Goal: Information Seeking & Learning: Learn about a topic

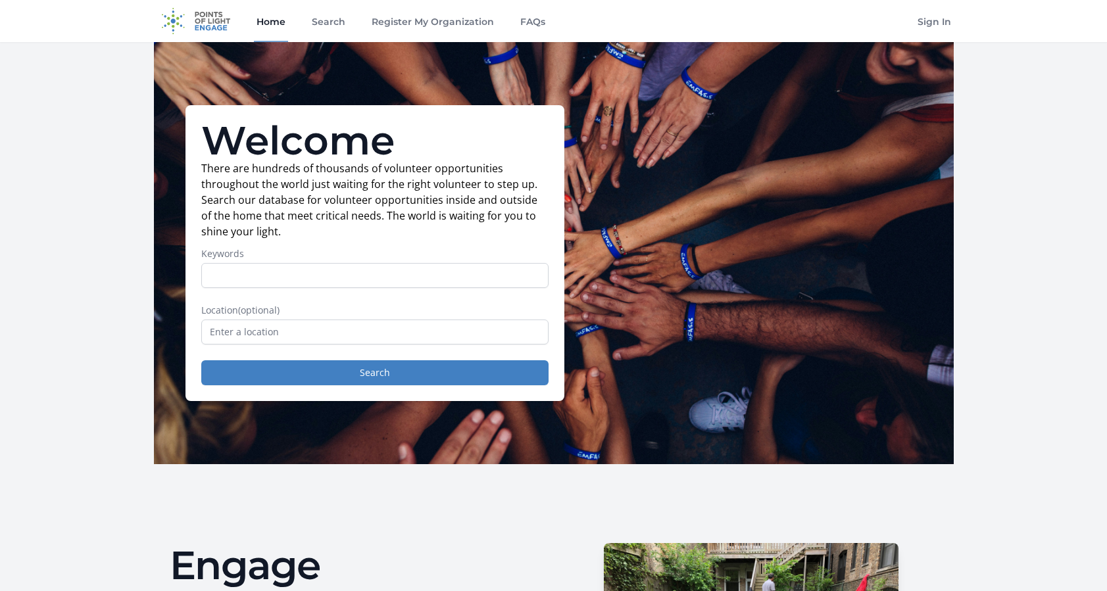
click at [216, 270] on input "Keywords" at bounding box center [374, 275] width 347 height 25
type input "s"
type input "data"
click at [213, 335] on input "text" at bounding box center [374, 332] width 347 height 25
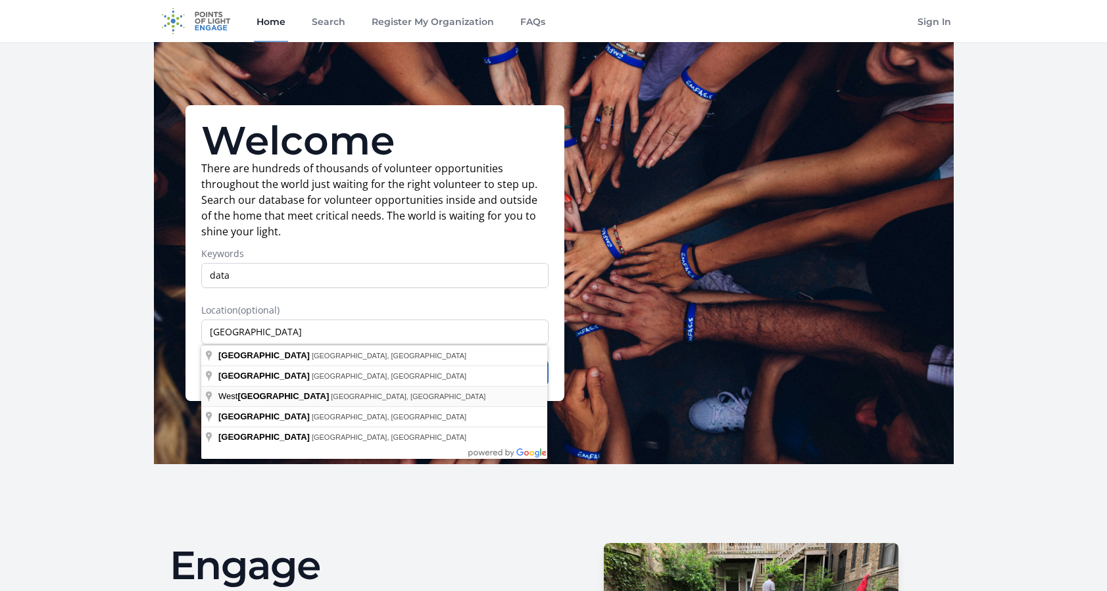
type input "[GEOGRAPHIC_DATA], [GEOGRAPHIC_DATA], [GEOGRAPHIC_DATA]"
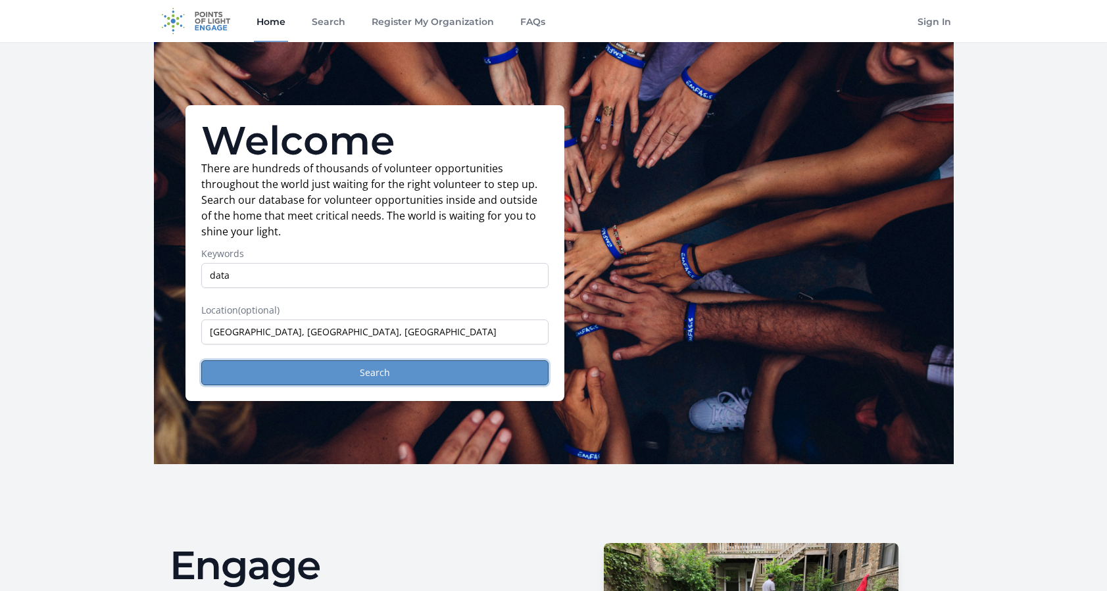
click at [376, 372] on button "Search" at bounding box center [374, 373] width 347 height 25
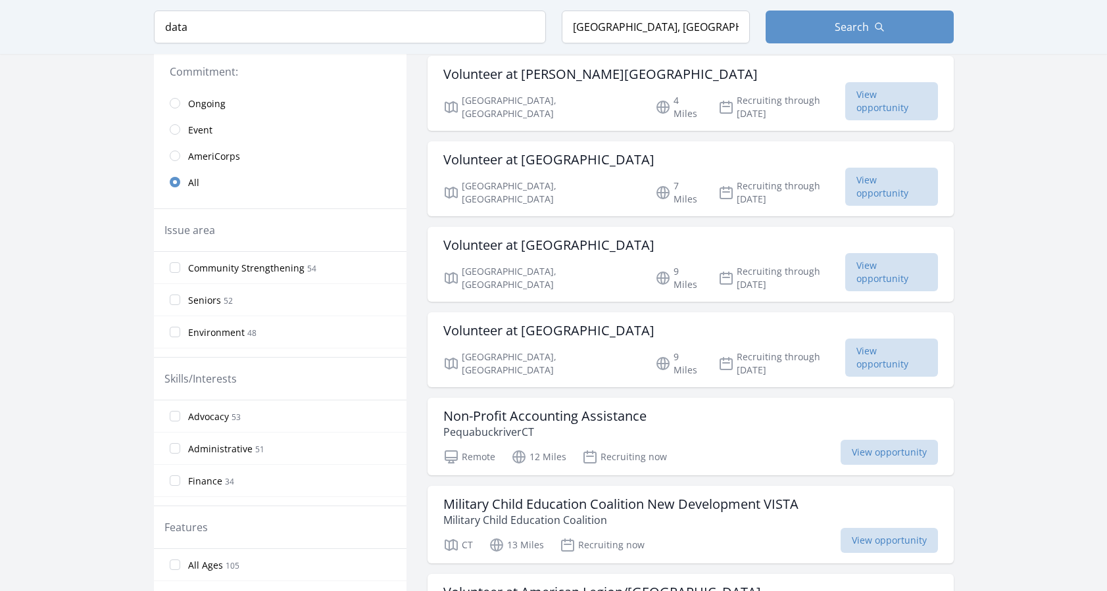
scroll to position [329, 0]
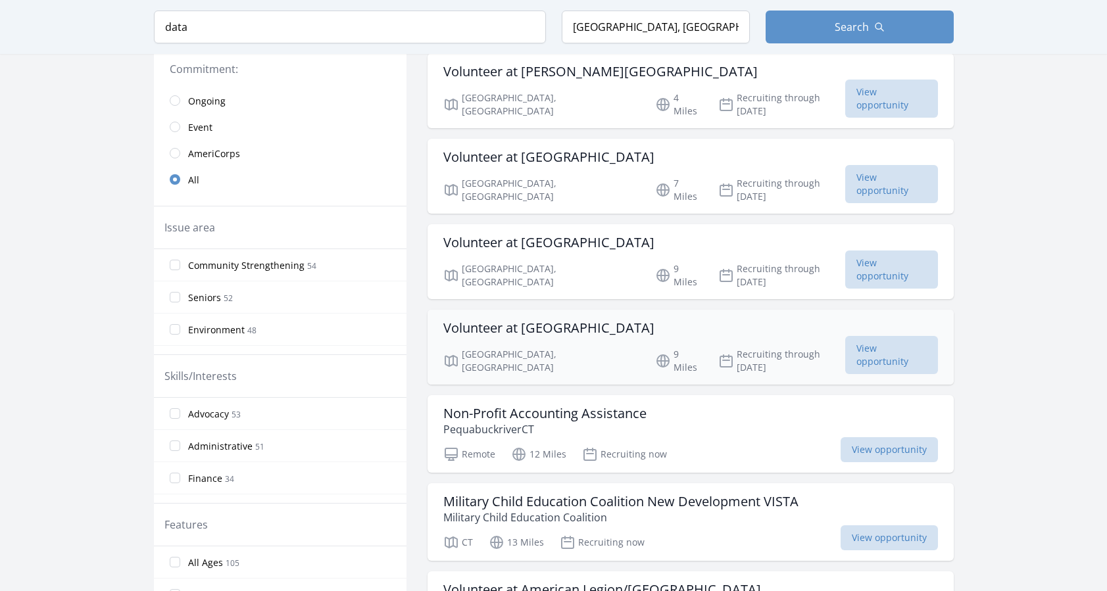
click at [500, 320] on h3 "Volunteer at [GEOGRAPHIC_DATA]" at bounding box center [548, 328] width 211 height 16
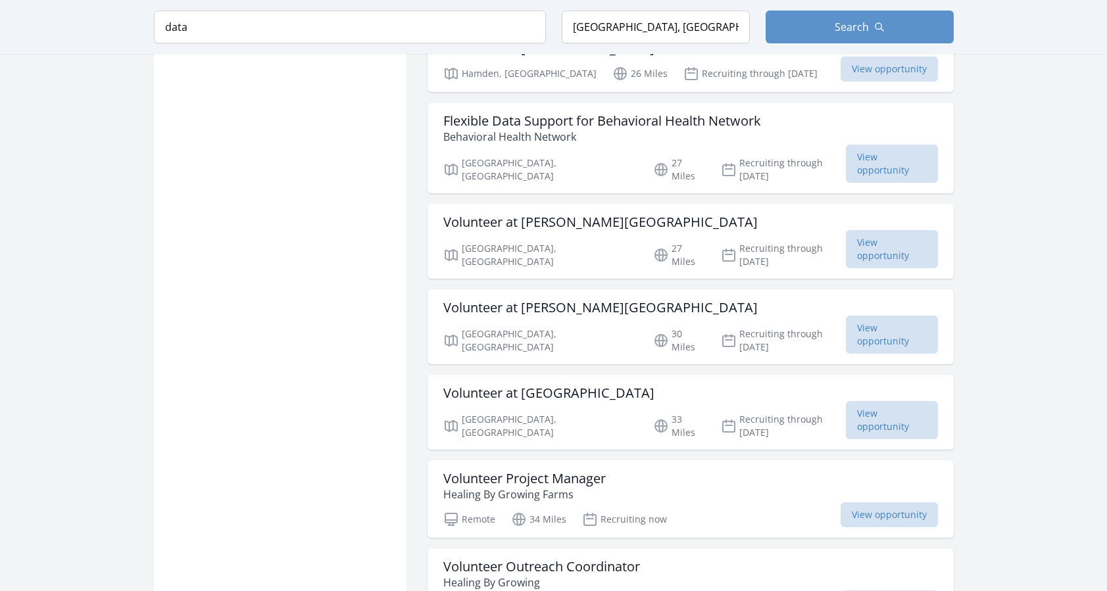
scroll to position [1250, 0]
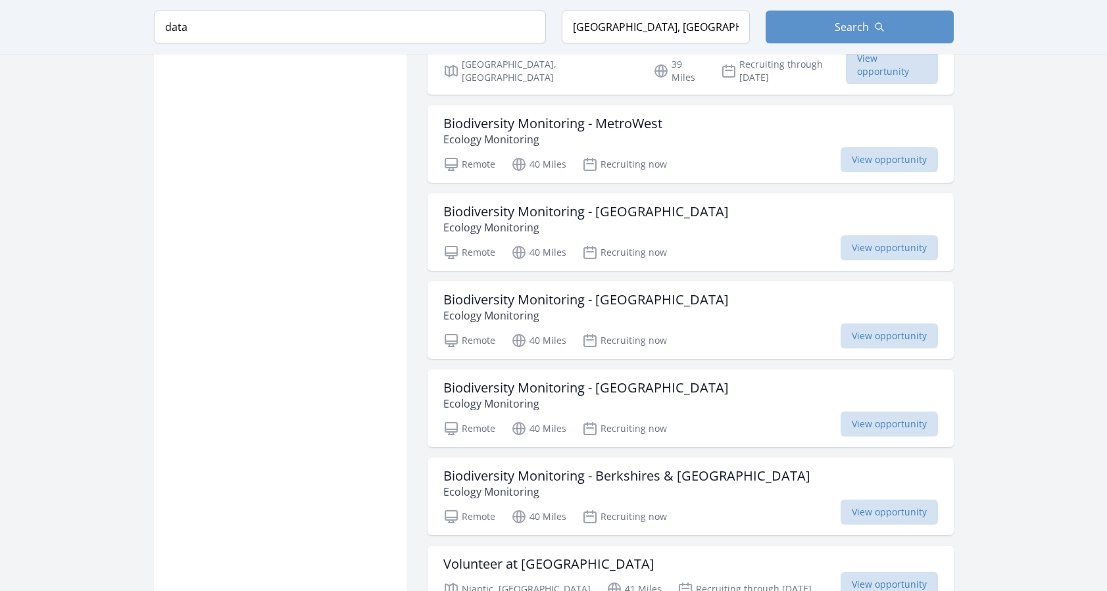
scroll to position [2369, 0]
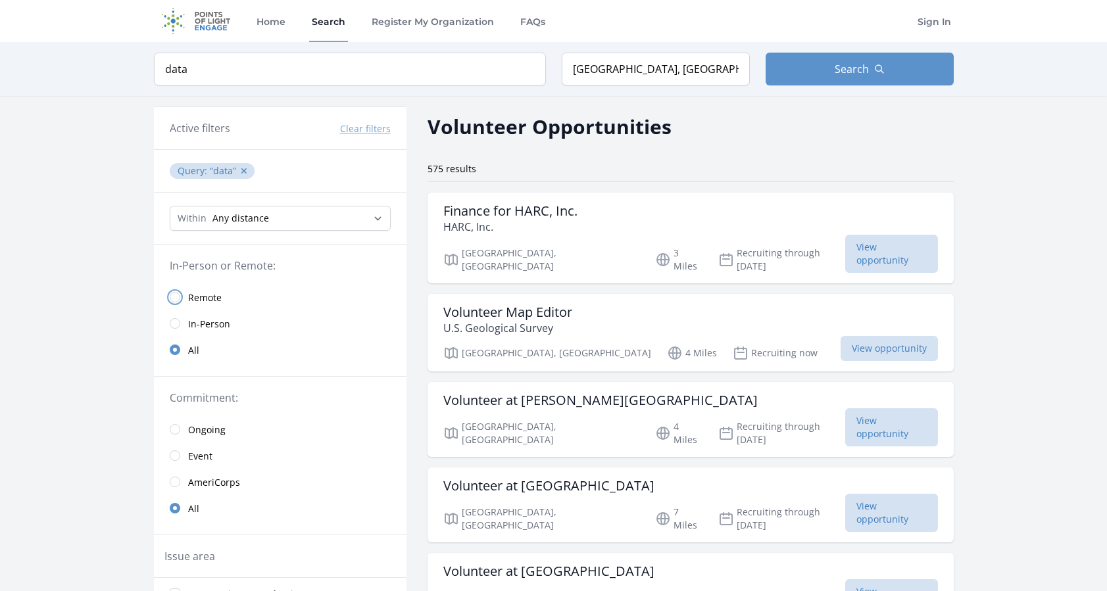
click at [176, 299] on input "radio" at bounding box center [175, 297] width 11 height 11
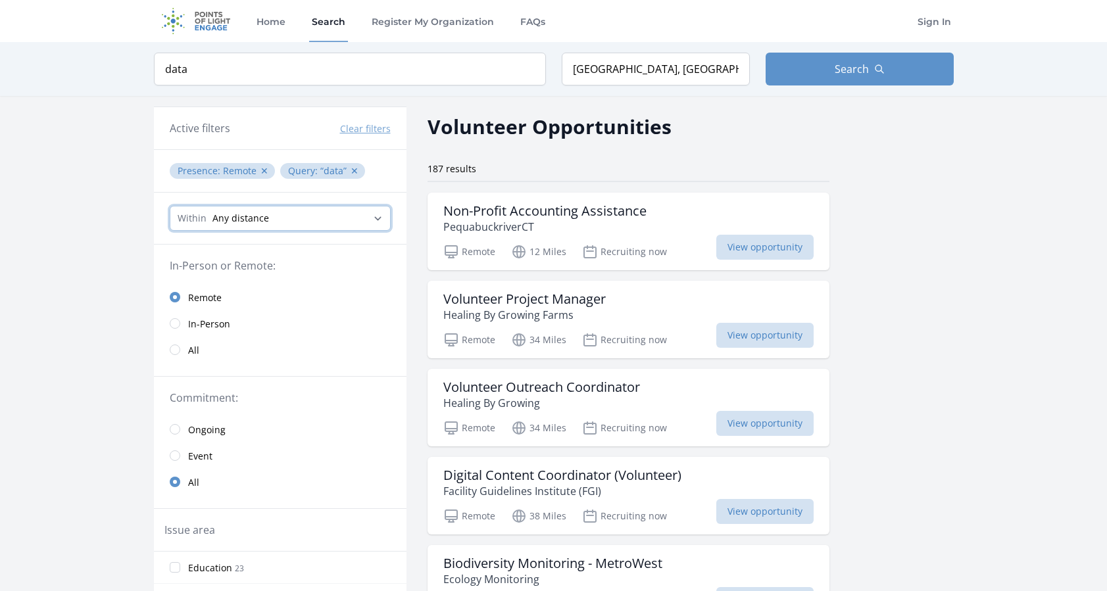
click at [378, 218] on select "Any distance , 5 Miles , 20 Miles , 50 Miles , 100 Miles" at bounding box center [280, 218] width 221 height 25
select select "32186"
click at [170, 206] on select "Any distance , 5 Miles , 20 Miles , 50 Miles , 100 Miles" at bounding box center [280, 218] width 221 height 25
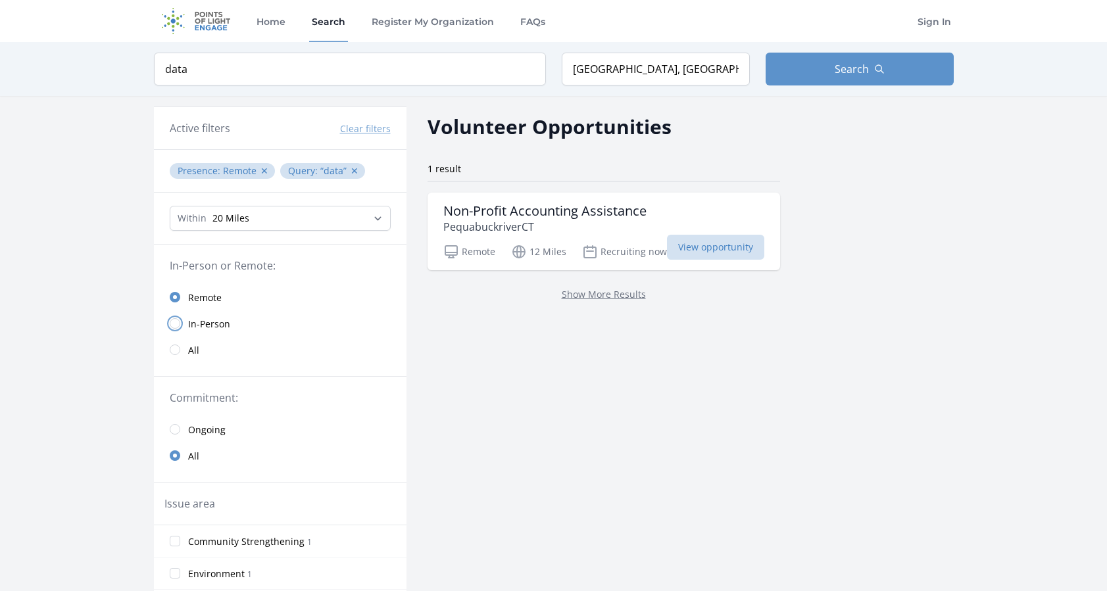
click at [176, 322] on input "radio" at bounding box center [175, 323] width 11 height 11
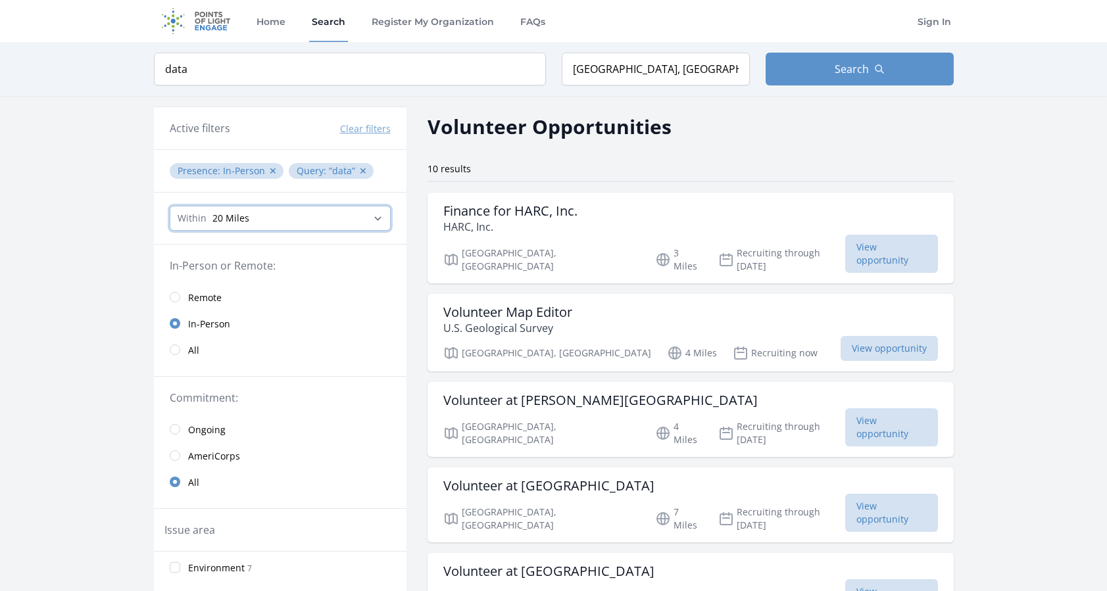
click at [383, 218] on select "Any distance , 5 Miles , 20 Miles , 50 Miles , 100 Miles" at bounding box center [280, 218] width 221 height 25
select select "8046"
click at [170, 206] on select "Any distance , 5 Miles , 20 Miles , 50 Miles , 100 Miles" at bounding box center [280, 218] width 221 height 25
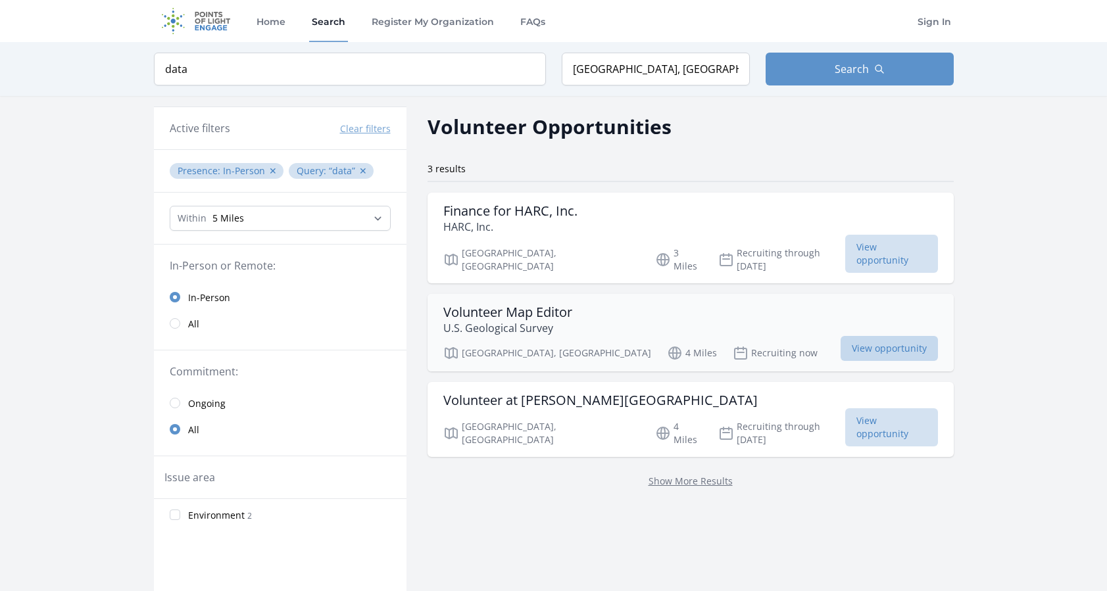
click at [841, 336] on span "View opportunity" at bounding box center [889, 348] width 97 height 25
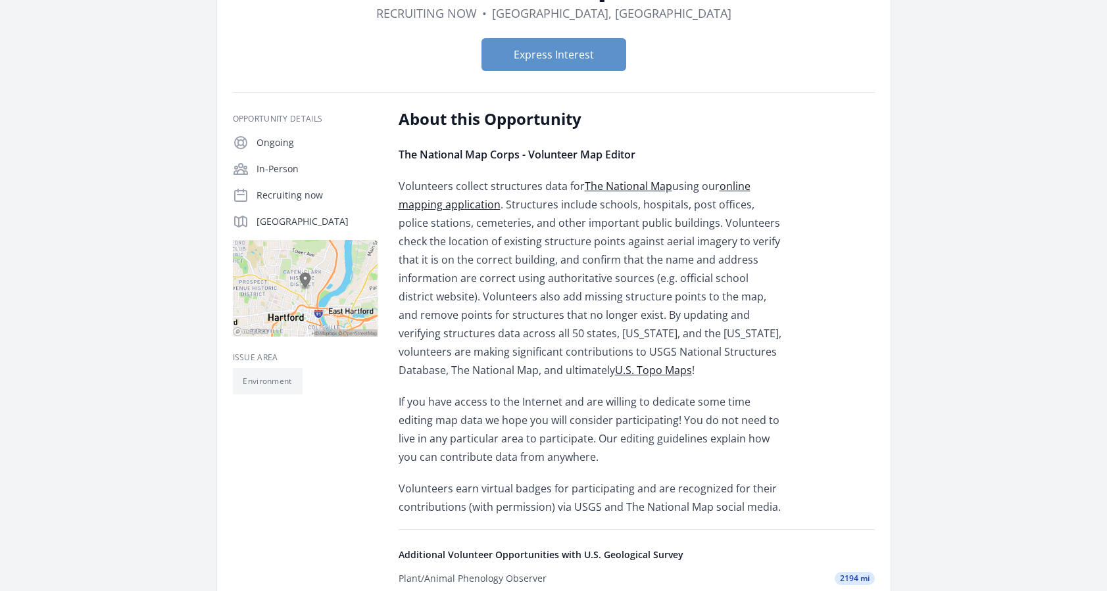
scroll to position [132, 0]
click at [305, 289] on img at bounding box center [305, 289] width 145 height 97
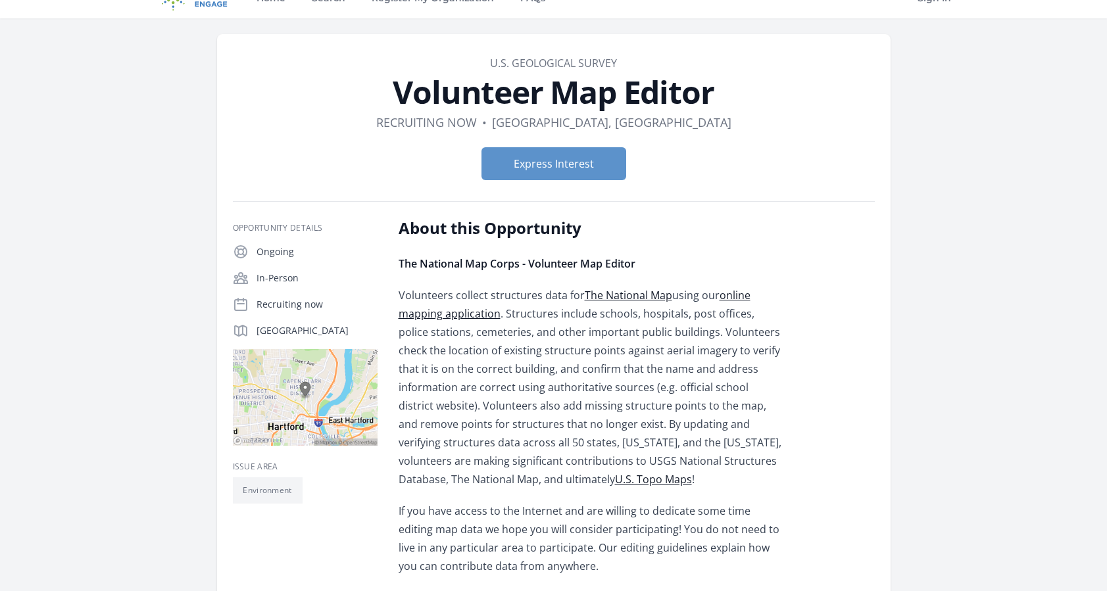
scroll to position [0, 0]
